Goal: Task Accomplishment & Management: Manage account settings

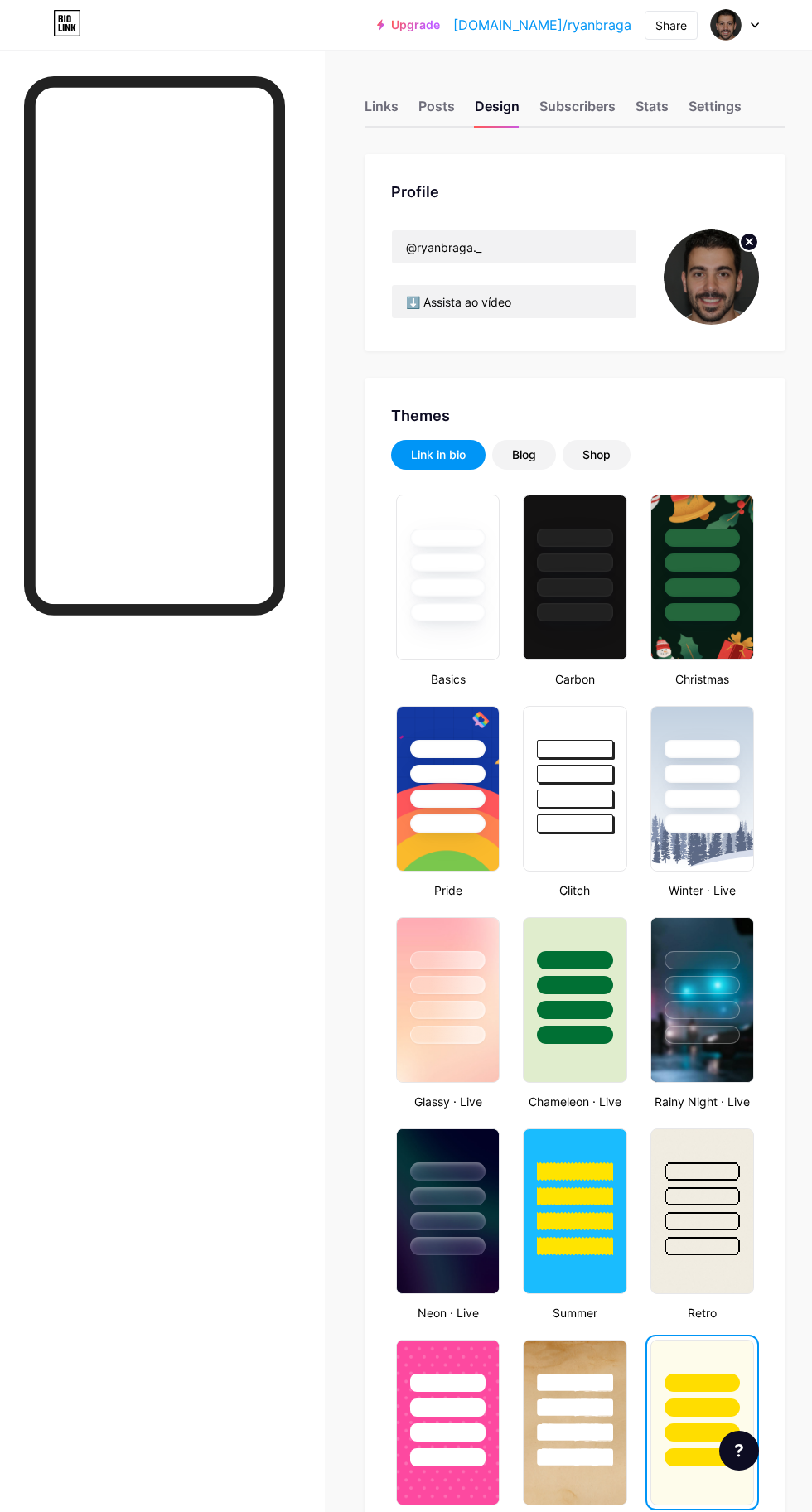
click at [732, 19] on img at bounding box center [725, 24] width 32 height 32
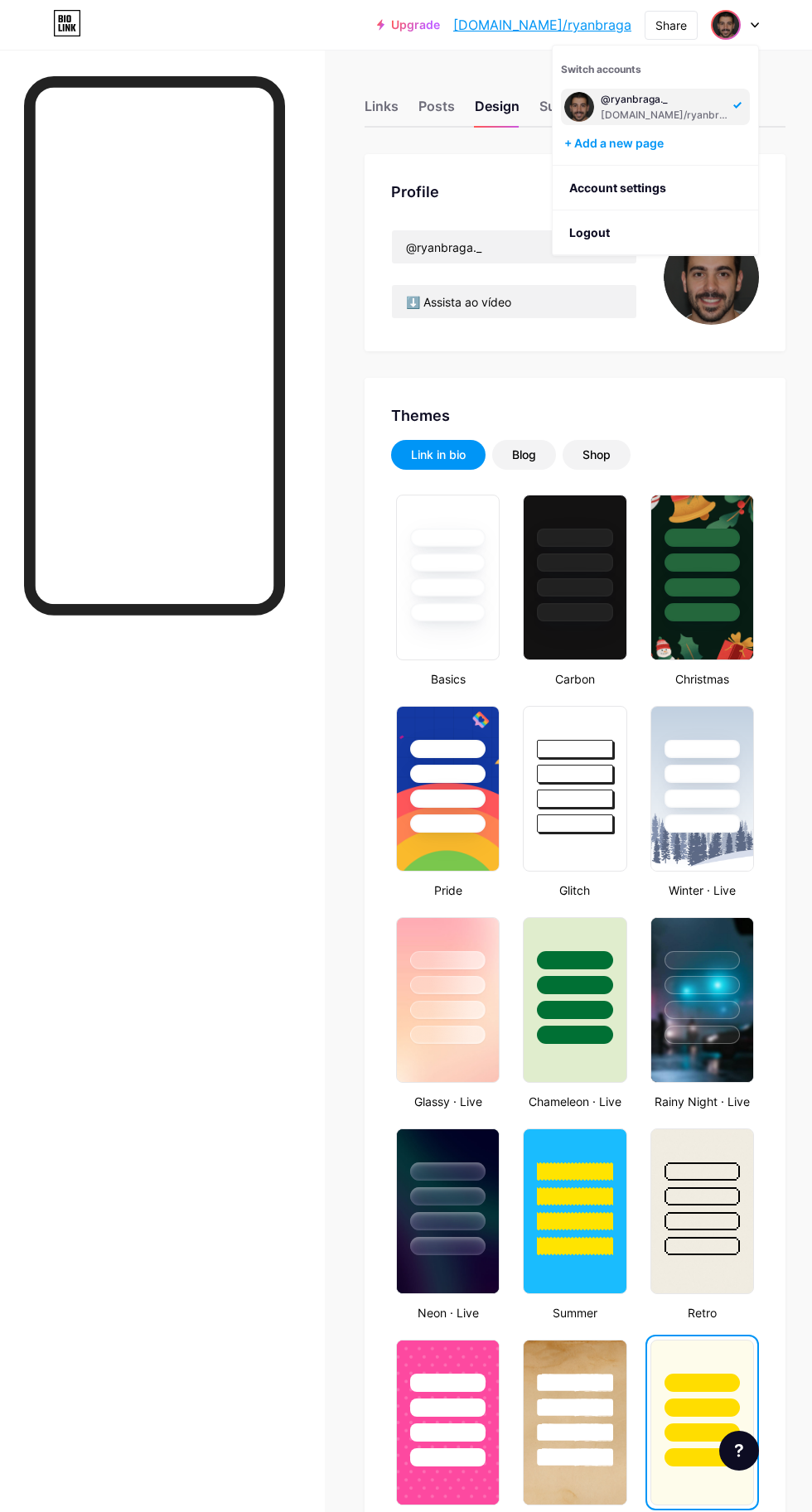
click at [656, 230] on li "Logout" at bounding box center [655, 232] width 206 height 45
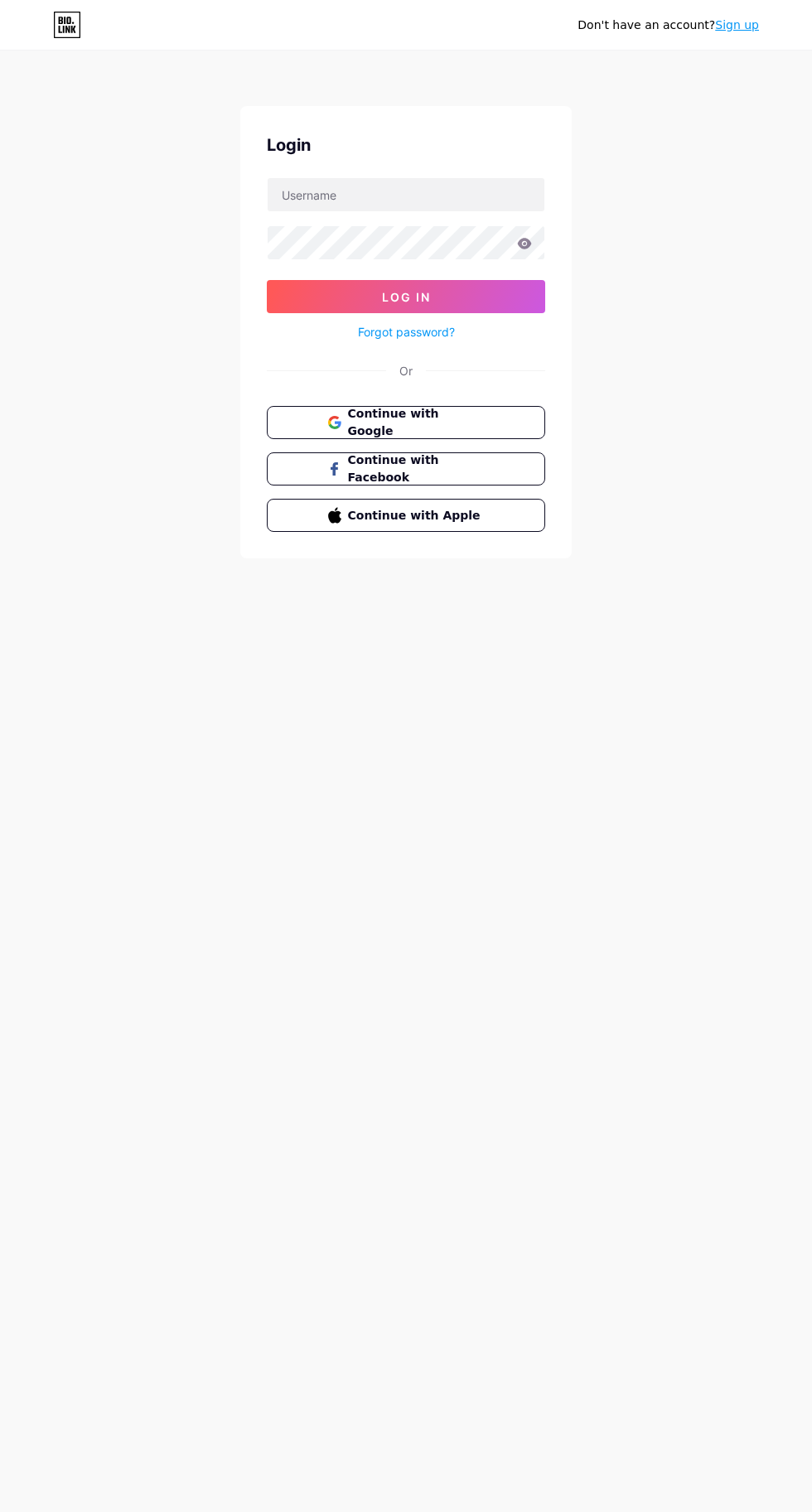
click at [469, 423] on span "Continue with Google" at bounding box center [416, 423] width 136 height 35
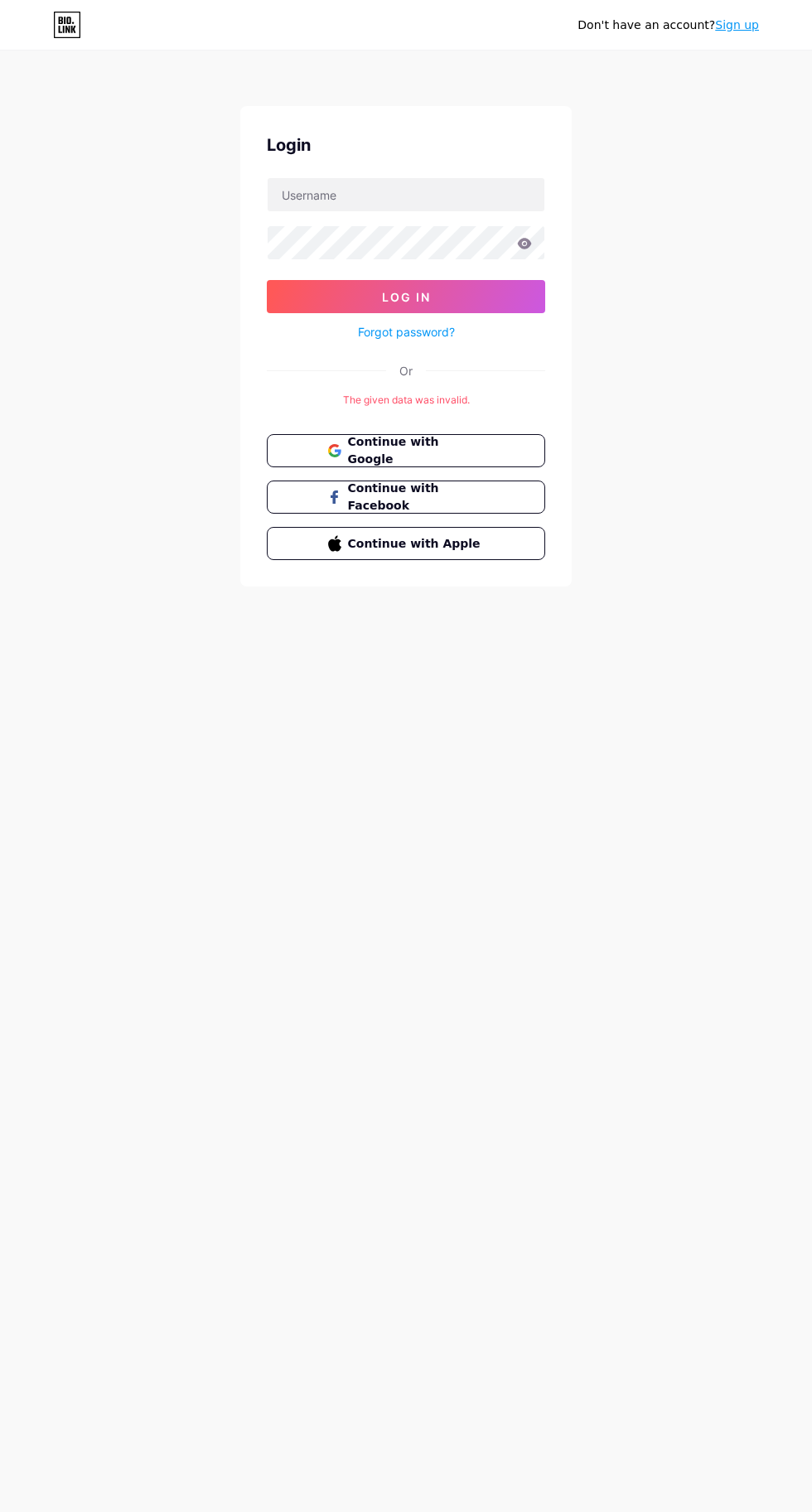
click at [497, 455] on button "Continue with Google" at bounding box center [406, 451] width 278 height 33
click at [498, 442] on button "Continue with Google" at bounding box center [406, 451] width 278 height 33
click at [486, 451] on button "Continue with Google" at bounding box center [406, 451] width 278 height 33
click at [468, 194] on input "text" at bounding box center [406, 195] width 276 height 33
click at [439, 200] on input "text" at bounding box center [406, 195] width 276 height 33
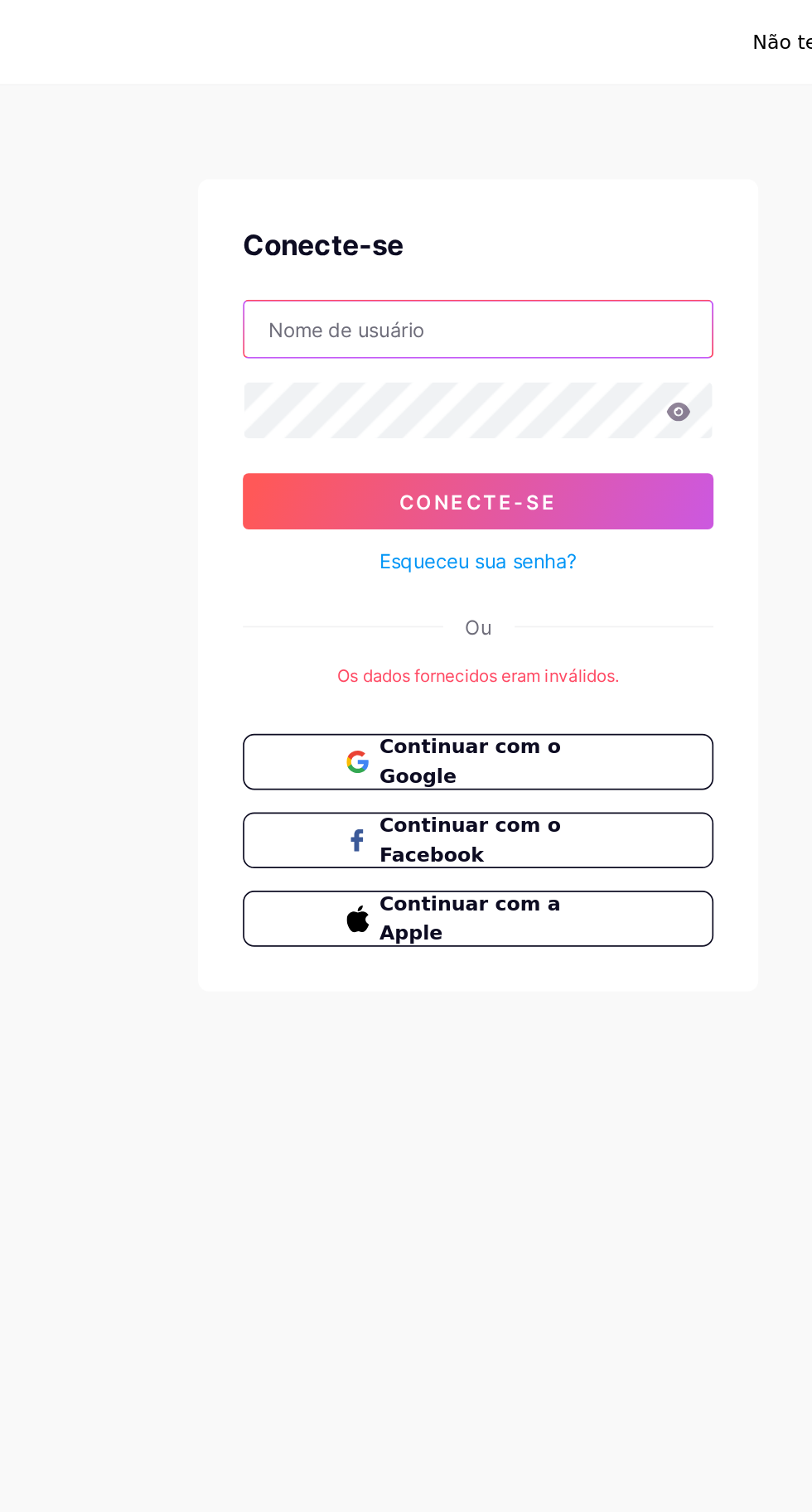
type input "manoelferreiraviana077@gmail.com"
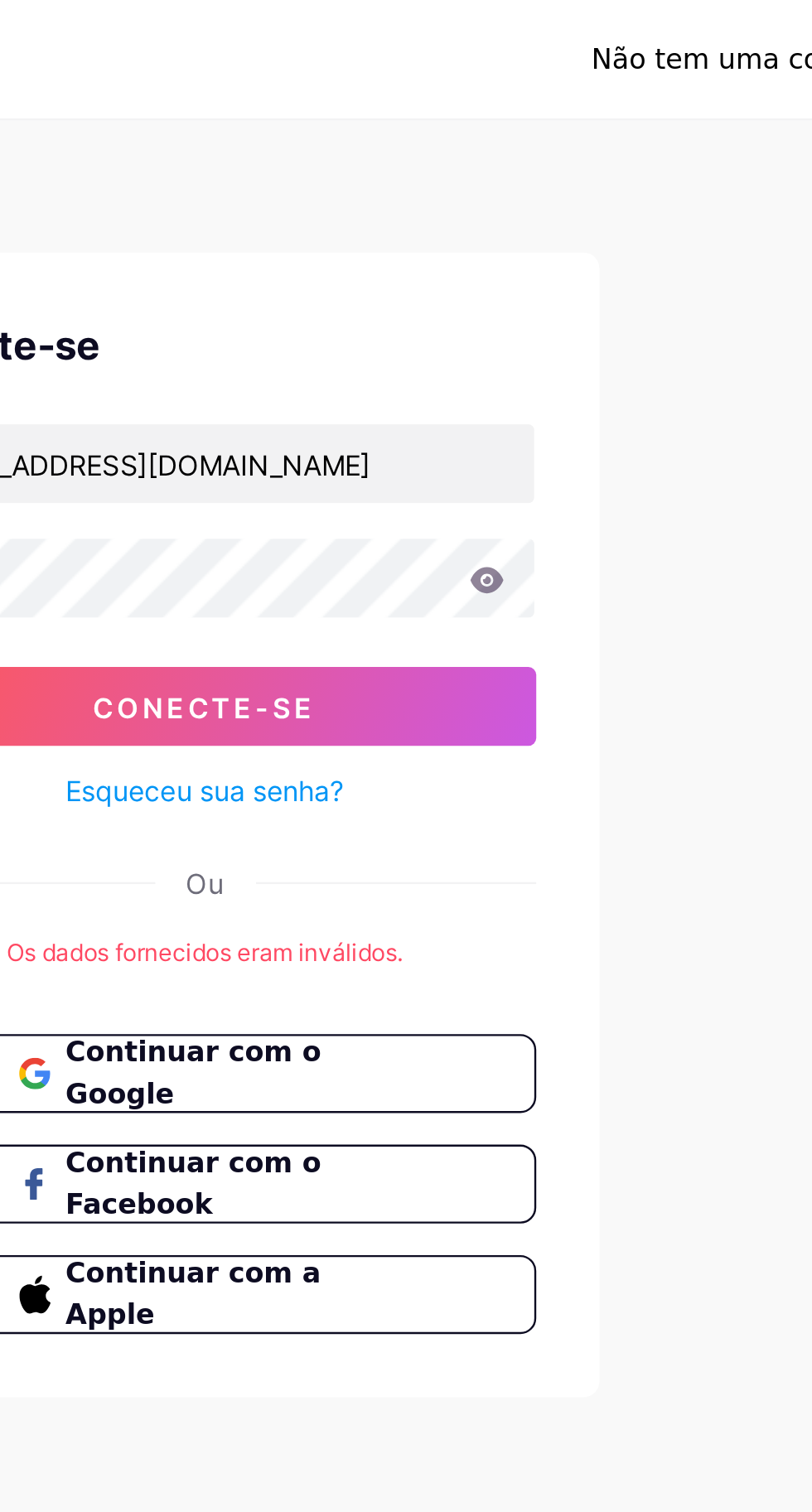
click at [513, 289] on button "Conecte-se" at bounding box center [406, 297] width 278 height 33
